Goal: Check status: Check status

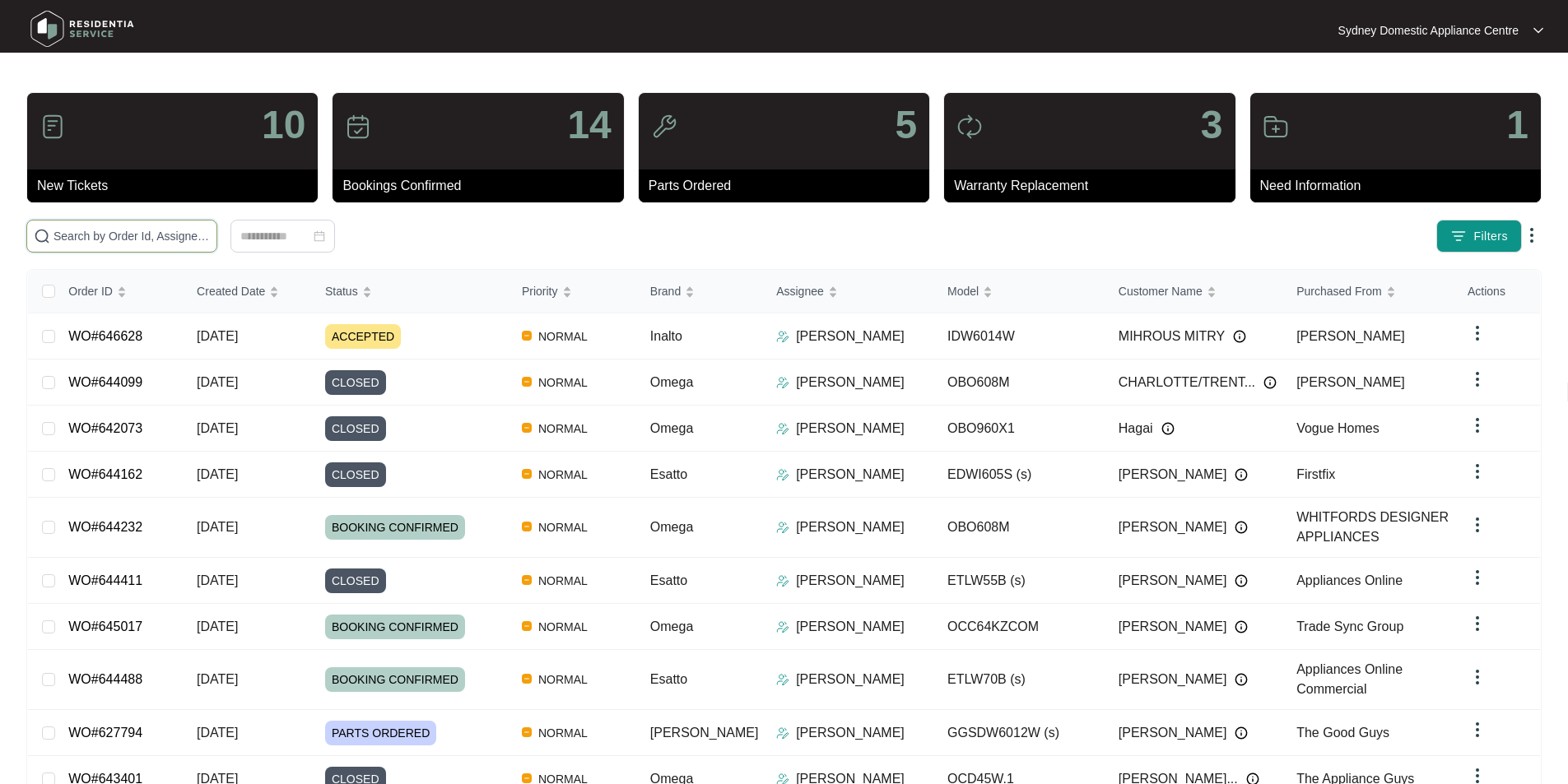
click at [210, 234] on input "text" at bounding box center [131, 236] width 156 height 18
paste input "646628"
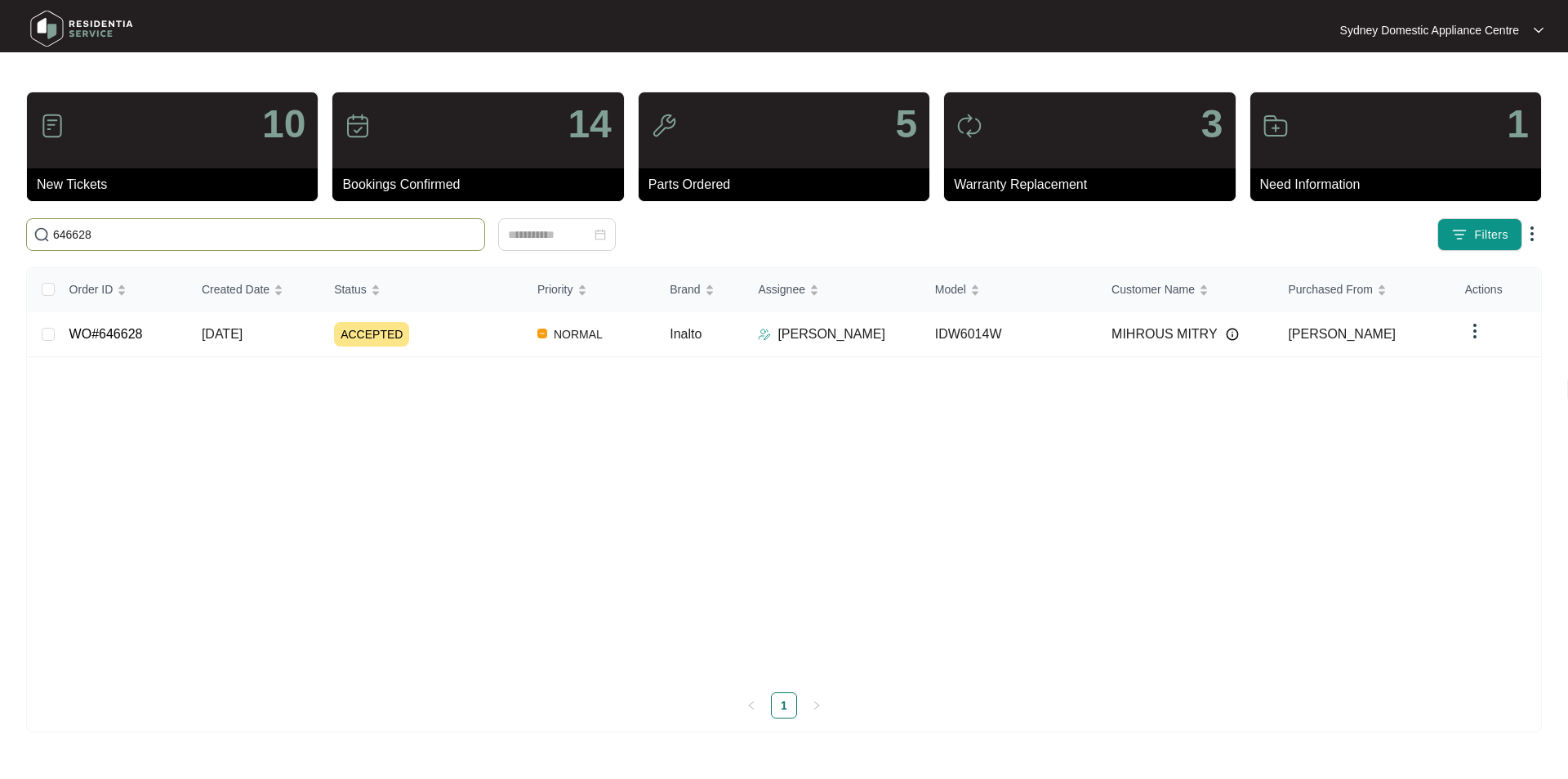
type input "646628"
click at [120, 330] on link "WO#646628" at bounding box center [106, 333] width 73 height 14
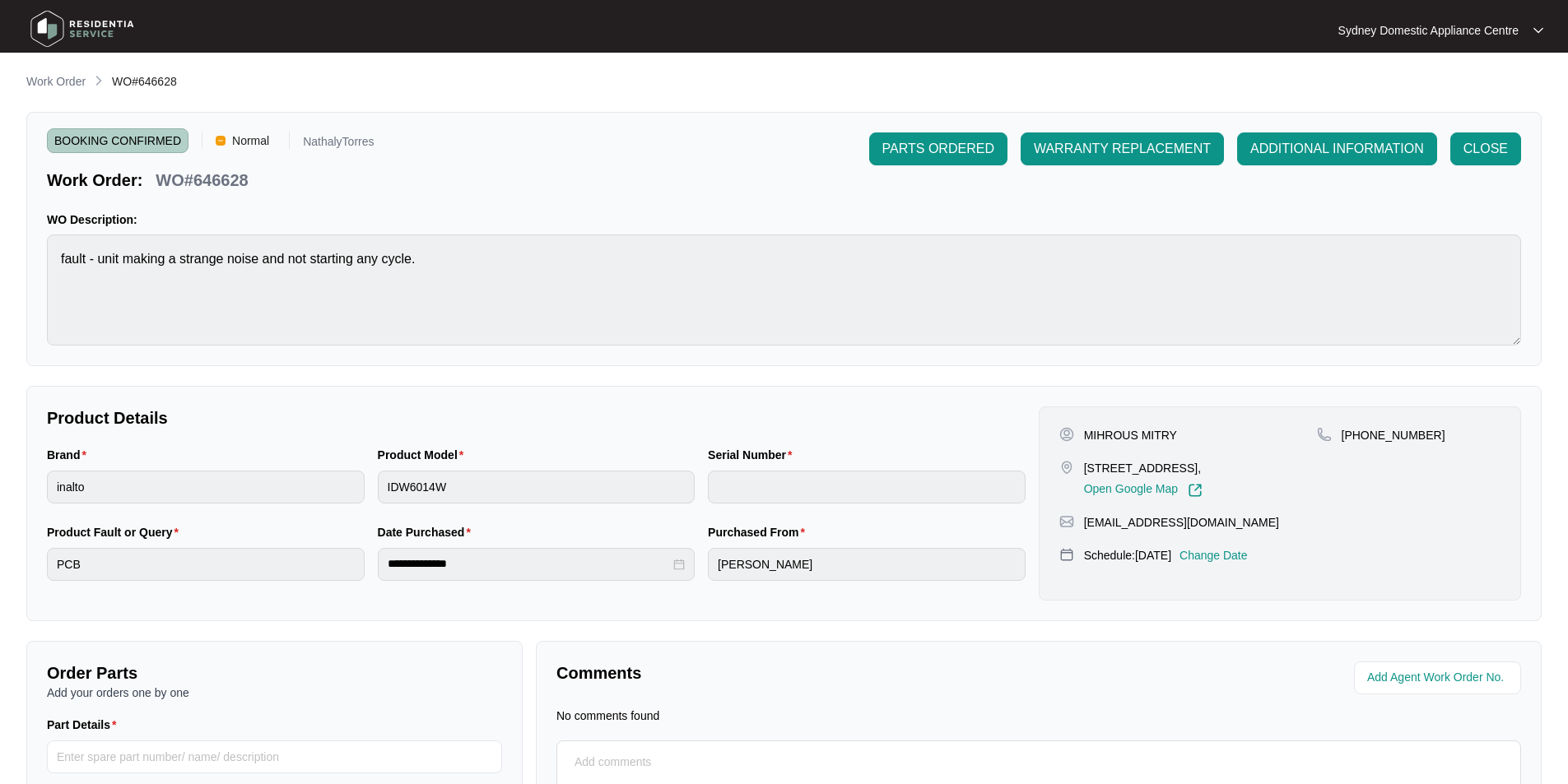
drag, startPoint x: 1315, startPoint y: 467, endPoint x: 1090, endPoint y: 473, distance: 225.1
click at [1090, 473] on div "[STREET_ADDRESS], Open Google Map" at bounding box center [1188, 478] width 257 height 37
copy p "[STREET_ADDRESS],"
click at [1467, 538] on div "MIHROUS MITRY [STREET_ADDRESS], Open Google Map [PHONE_NUMBER] [EMAIL_ADDRESS][…" at bounding box center [1280, 503] width 483 height 194
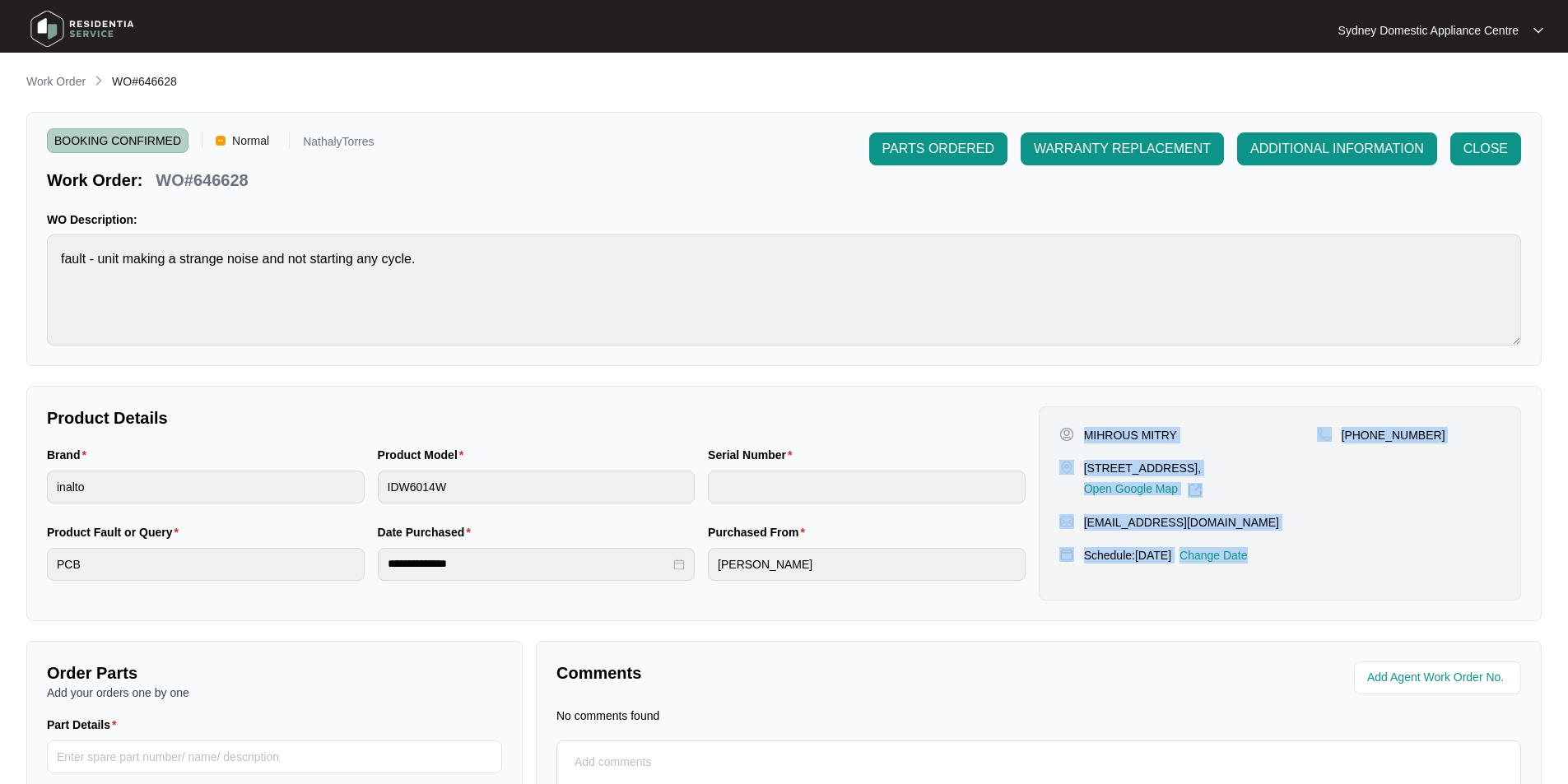
drag, startPoint x: 1400, startPoint y: 560, endPoint x: 1081, endPoint y: 436, distance: 342.3
click at [1081, 436] on div "MIHROUS MITRY [STREET_ADDRESS], Open Google Map [PHONE_NUMBER] [EMAIL_ADDRESS][…" at bounding box center [1280, 503] width 483 height 194
copy div "MIHROUS MITRY [STREET_ADDRESS], Open Google Map [PHONE_NUMBER] [EMAIL_ADDRESS][…"
